Goal: Information Seeking & Learning: Check status

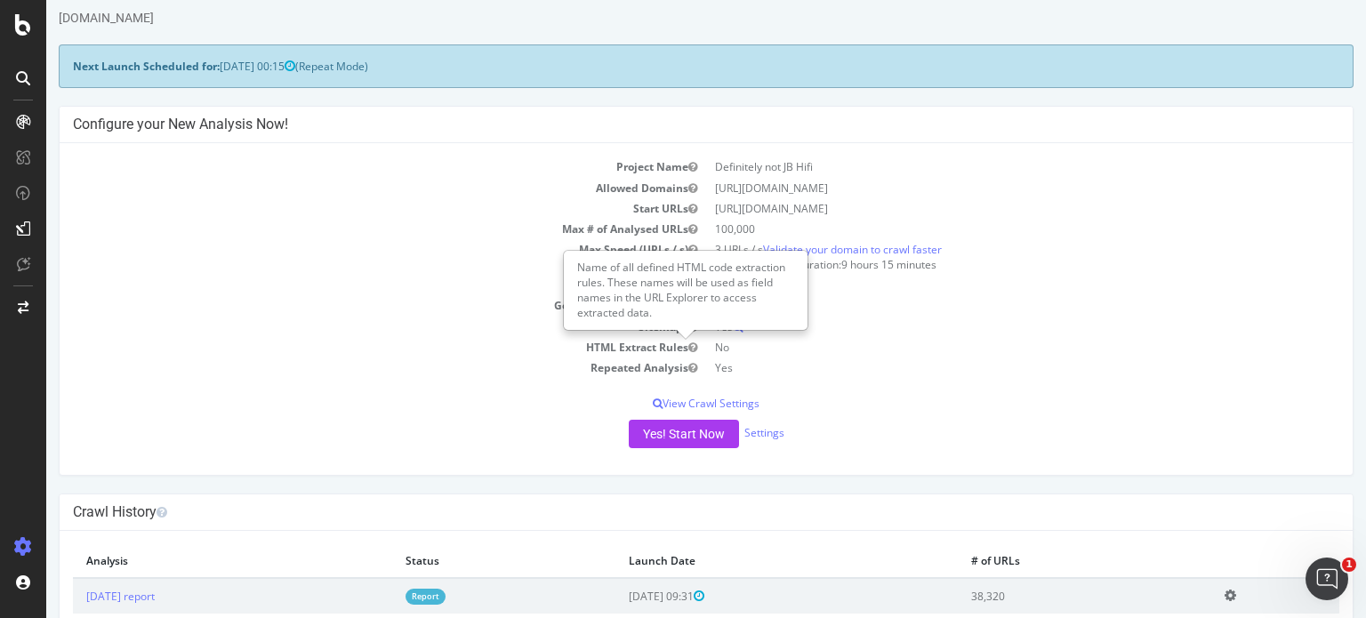
scroll to position [89, 0]
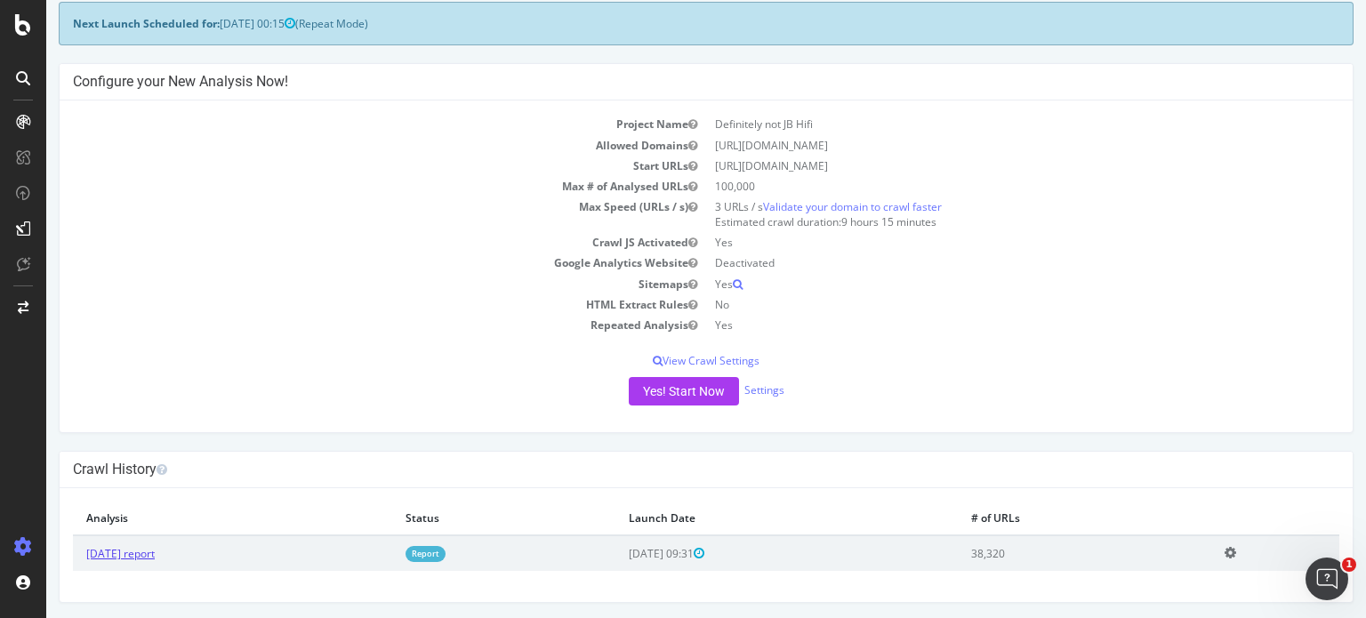
click at [131, 551] on link "[DATE] report" at bounding box center [120, 553] width 68 height 15
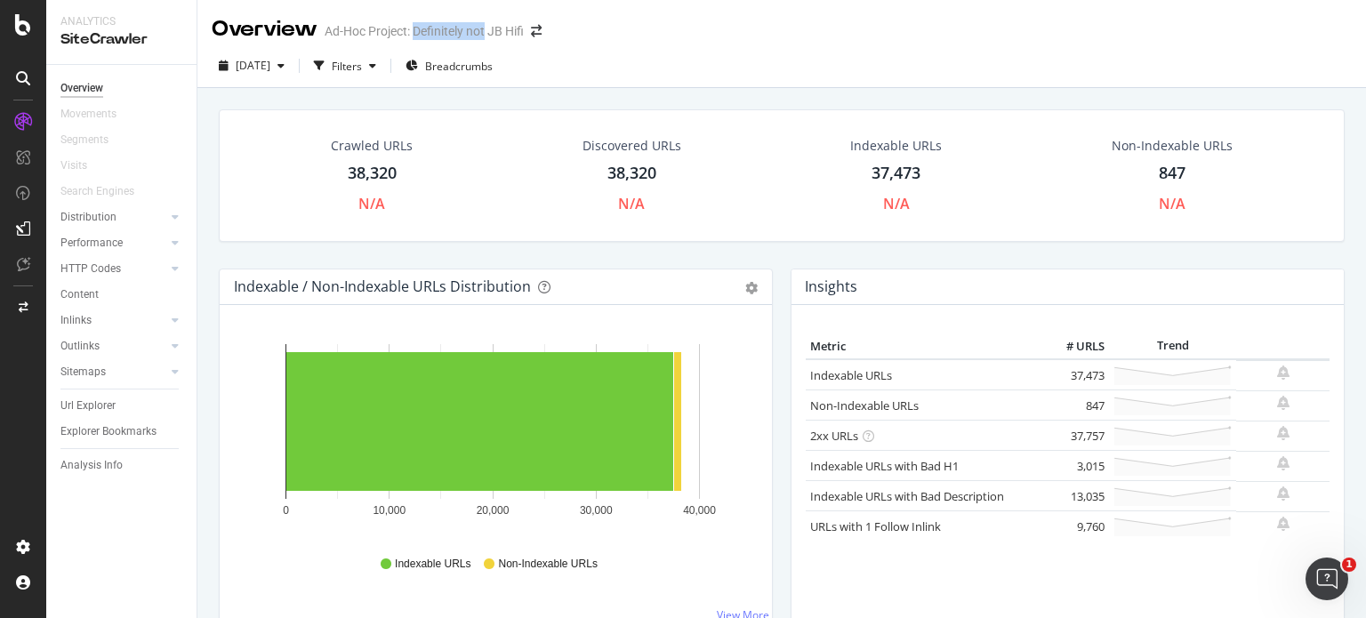
drag, startPoint x: 416, startPoint y: 34, endPoint x: 486, endPoint y: 44, distance: 70.1
click at [486, 44] on div "Overview Ad-Hoc Project: Definitely not JB Hifi" at bounding box center [386, 29] width 348 height 30
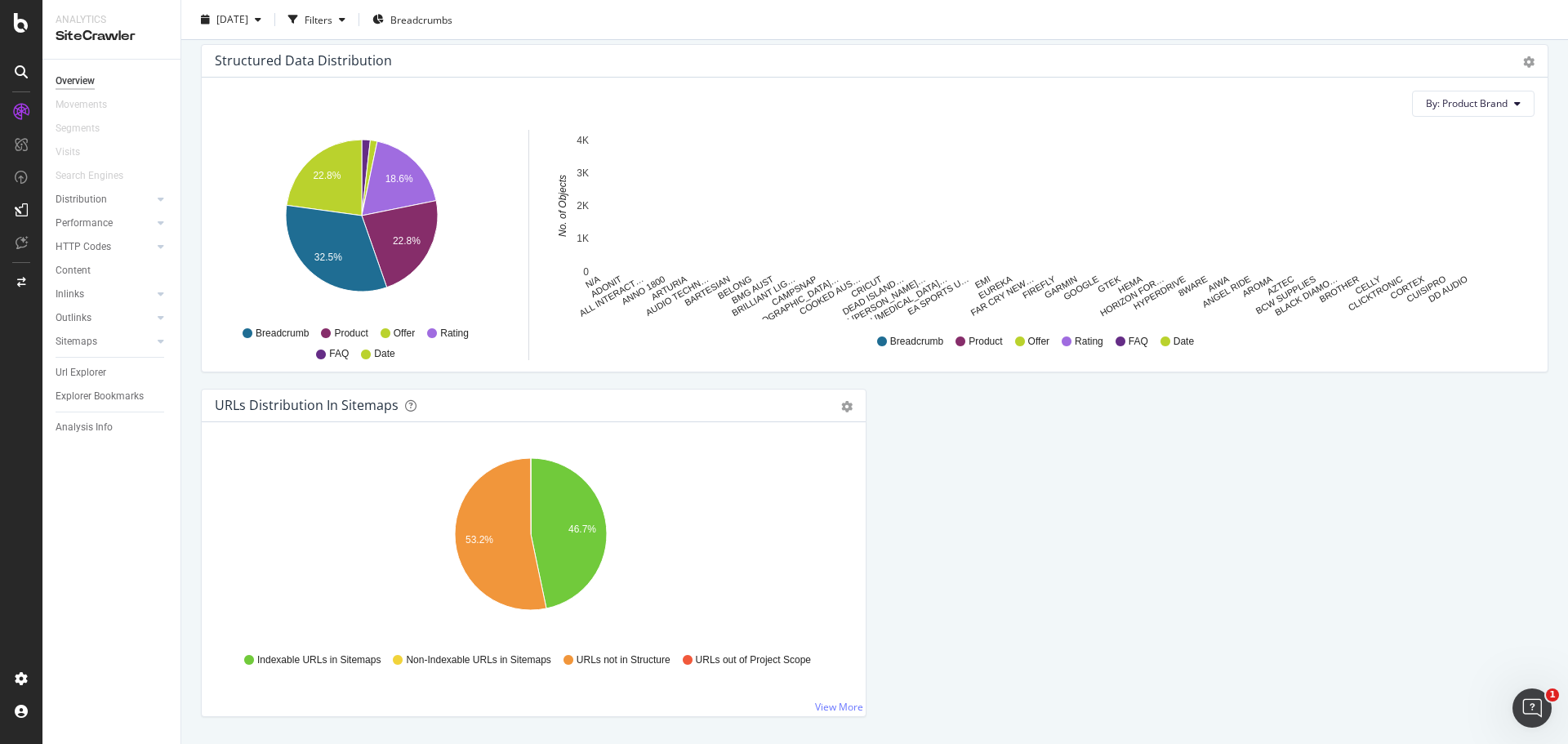
scroll to position [1629, 0]
